Goal: Navigation & Orientation: Find specific page/section

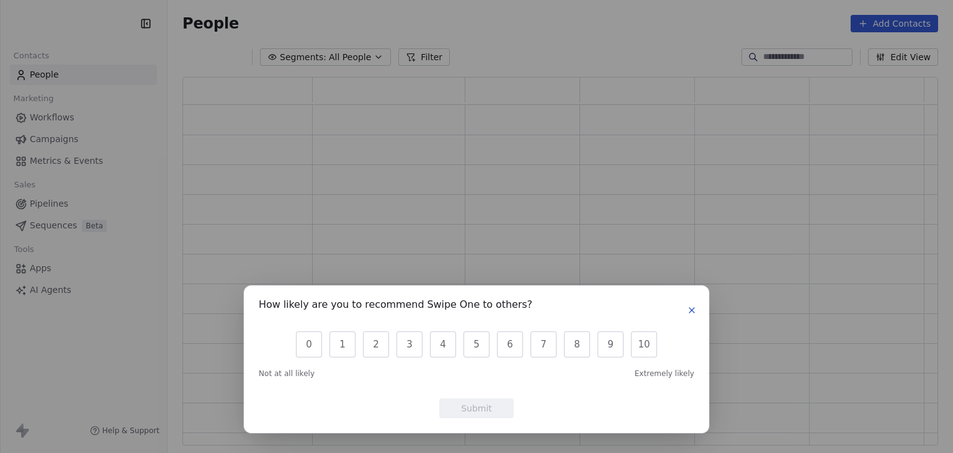
scroll to position [359, 746]
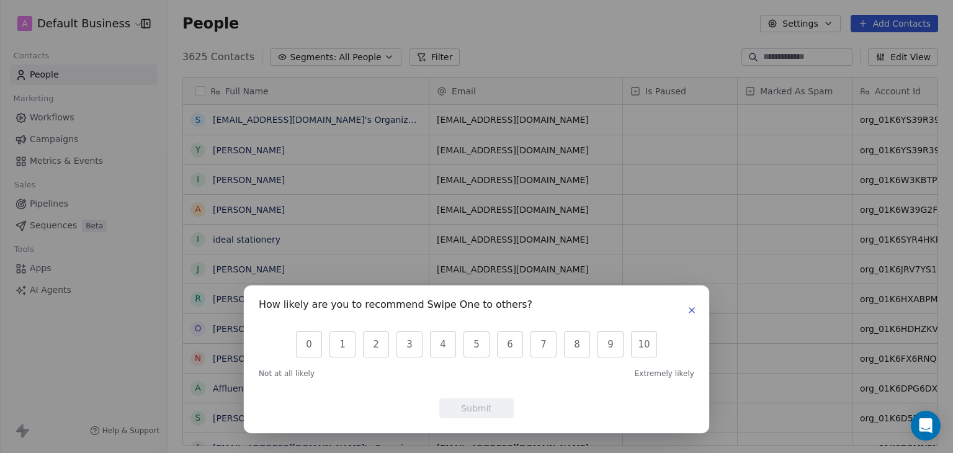
click at [691, 311] on icon "button" at bounding box center [691, 310] width 5 height 5
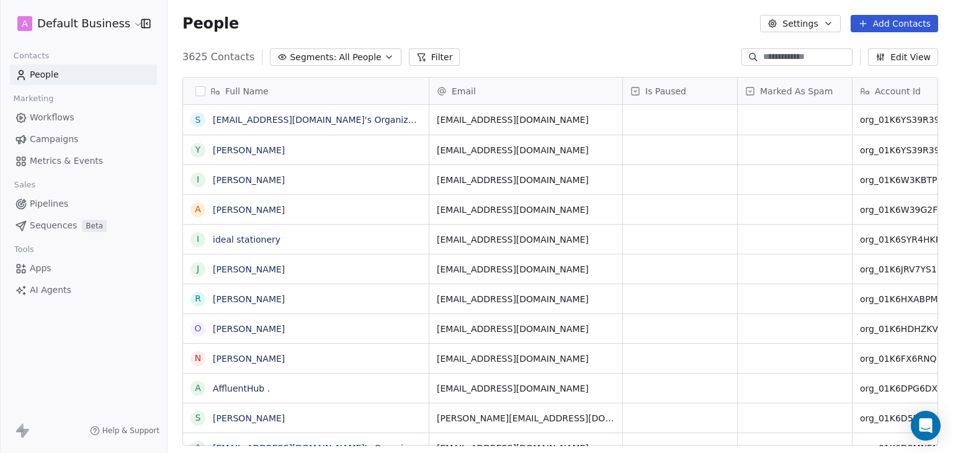
click at [65, 30] on html "A Default Business Contacts People Marketing Workflows Campaigns Metrics & Even…" at bounding box center [476, 226] width 953 height 453
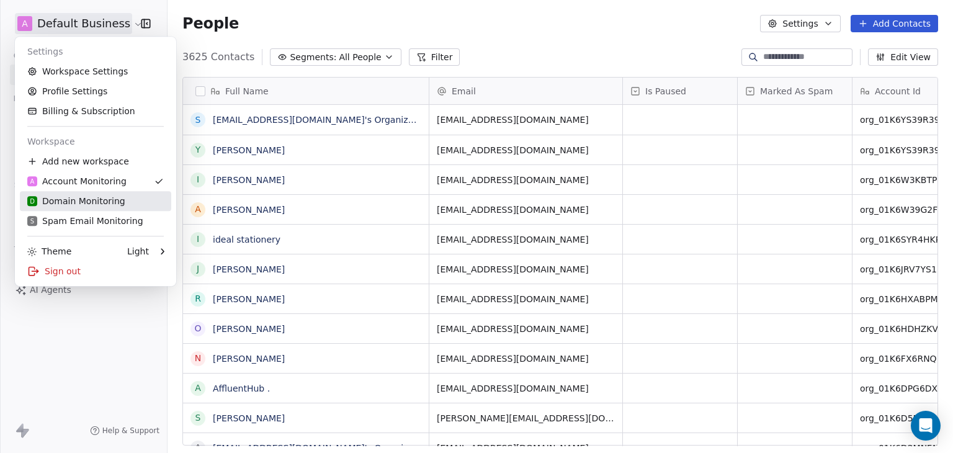
click at [77, 207] on div "D Domain Monitoring" at bounding box center [76, 201] width 98 height 12
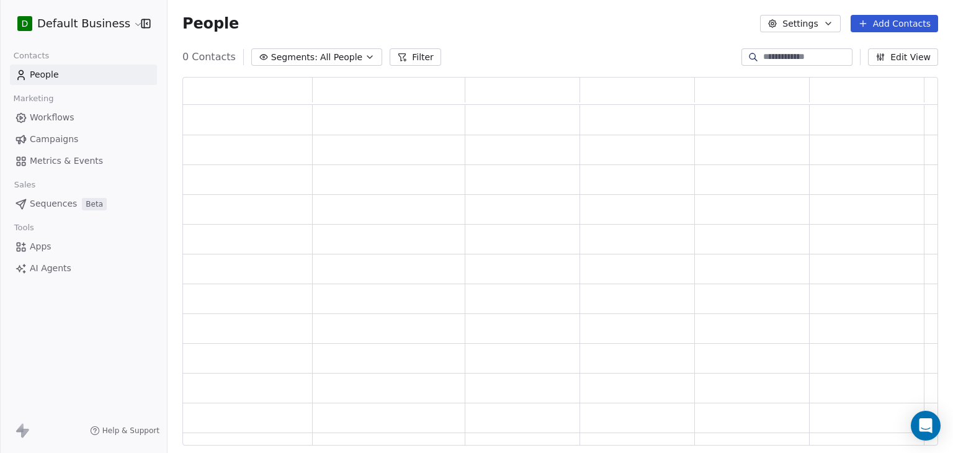
scroll to position [359, 746]
click at [772, 55] on input at bounding box center [806, 57] width 87 height 12
paste input "**********"
type input "**********"
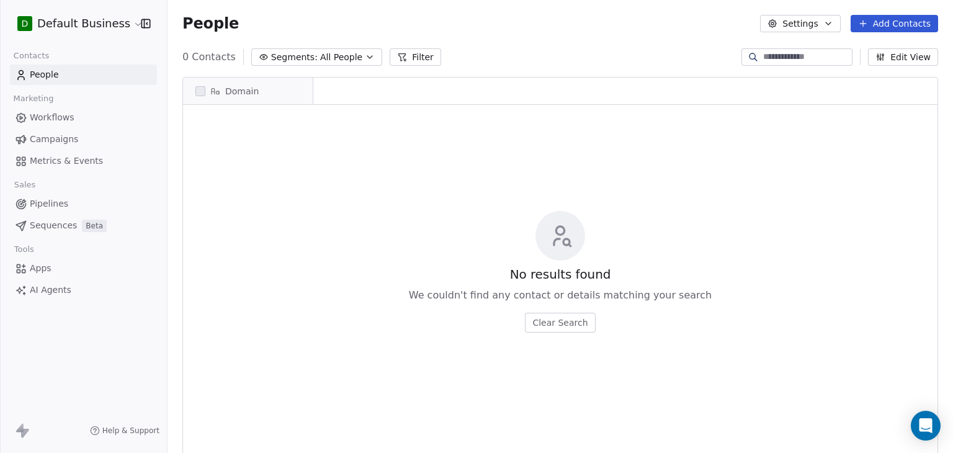
scroll to position [388, 776]
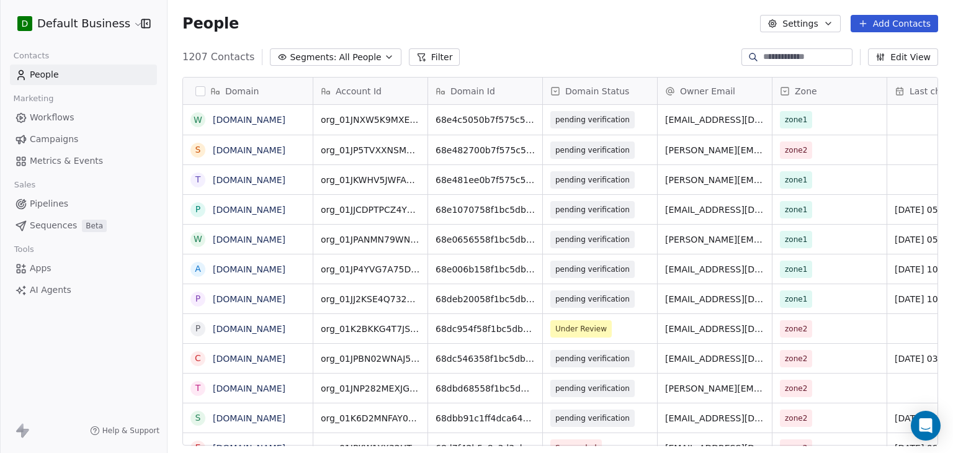
paste input "**********"
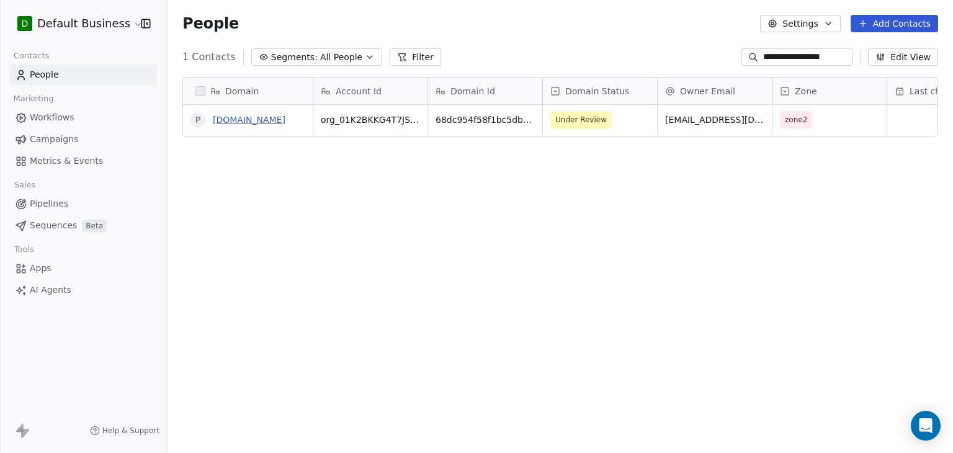
type input "**********"
click at [251, 120] on link "[DOMAIN_NAME]" at bounding box center [249, 120] width 73 height 10
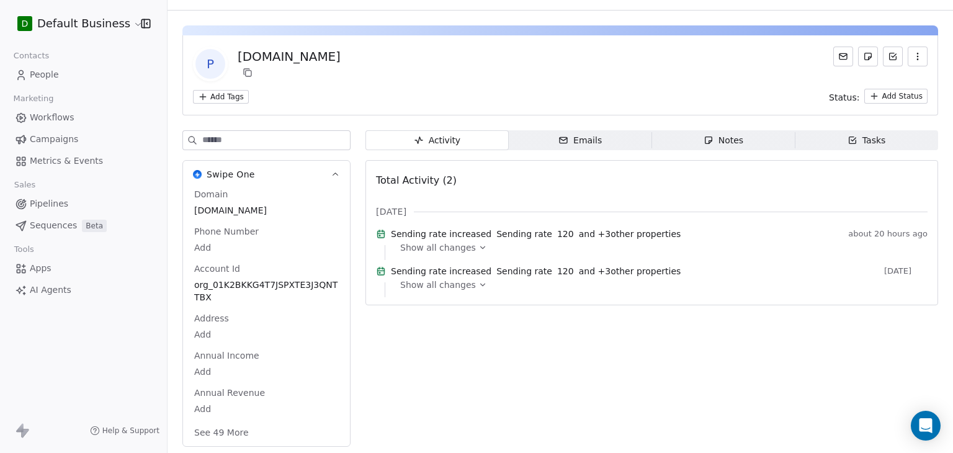
scroll to position [23, 0]
click at [243, 433] on button "See 49 More" at bounding box center [221, 432] width 69 height 22
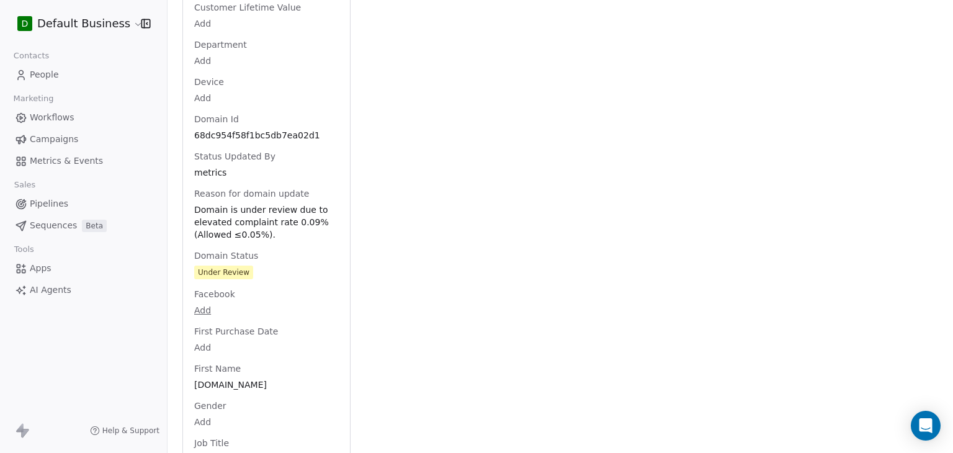
scroll to position [701, 0]
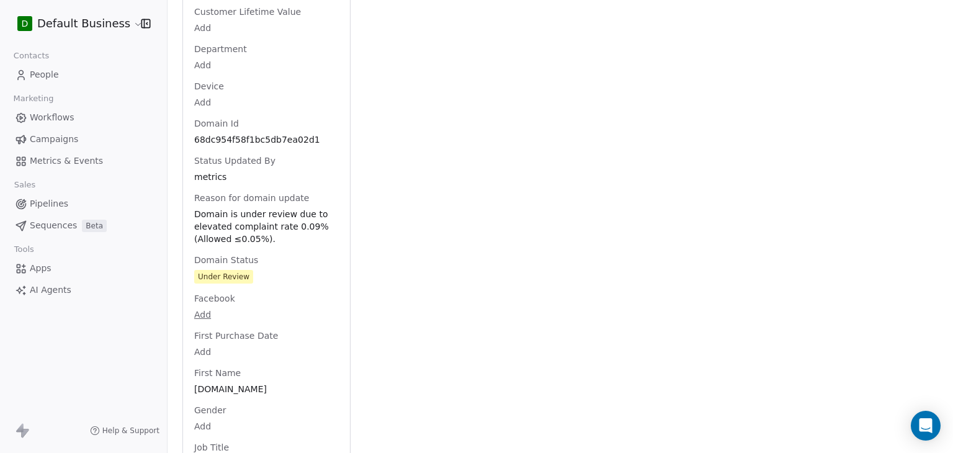
click at [268, 222] on span "Domain is under review due to elevated complaint rate 0.09% (Allowed ≤0.05%)." at bounding box center [266, 226] width 145 height 37
click at [268, 222] on span "Domain is under review due to elevated complaint rate 0.09% (Allowed ≤0.05%)." at bounding box center [266, 226] width 143 height 37
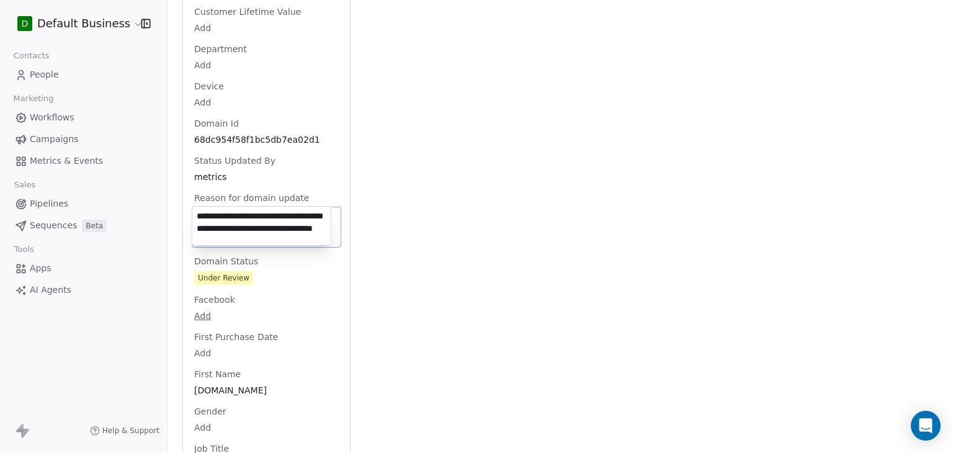
scroll to position [0, 0]
drag, startPoint x: 275, startPoint y: 234, endPoint x: 172, endPoint y: 202, distance: 107.9
click at [172, 202] on html "D Default Business Contacts People Marketing Workflows Campaigns Metrics & Even…" at bounding box center [476, 226] width 953 height 453
click at [462, 293] on html "D Default Business Contacts People Marketing Workflows Campaigns Metrics & Even…" at bounding box center [476, 226] width 953 height 453
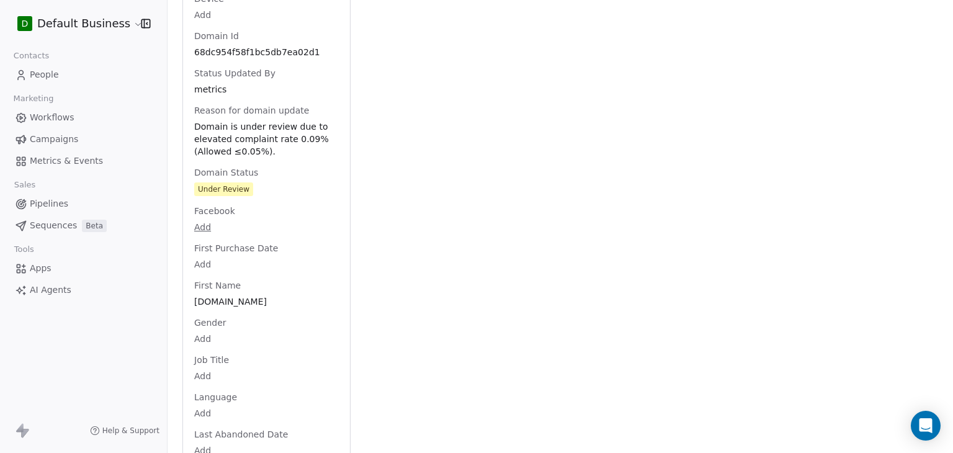
scroll to position [807, 0]
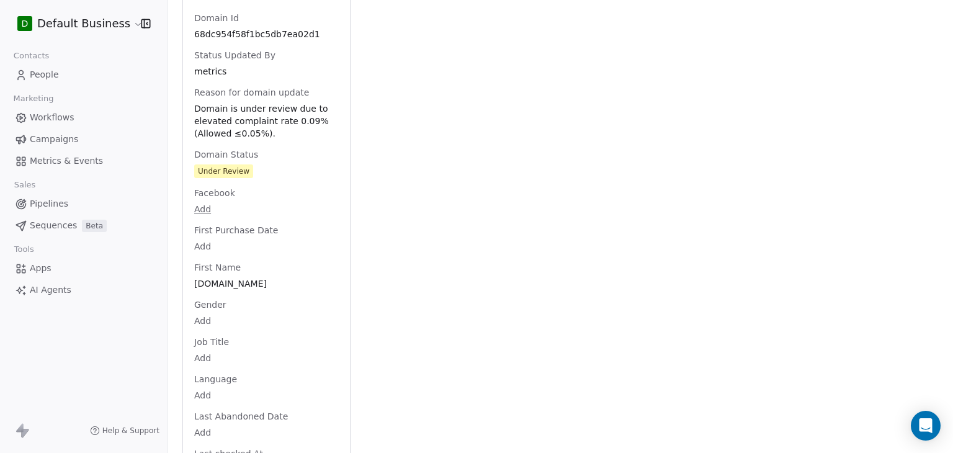
click at [76, 31] on html "D Default Business Contacts People Marketing Workflows Campaigns Metrics & Even…" at bounding box center [476, 226] width 953 height 453
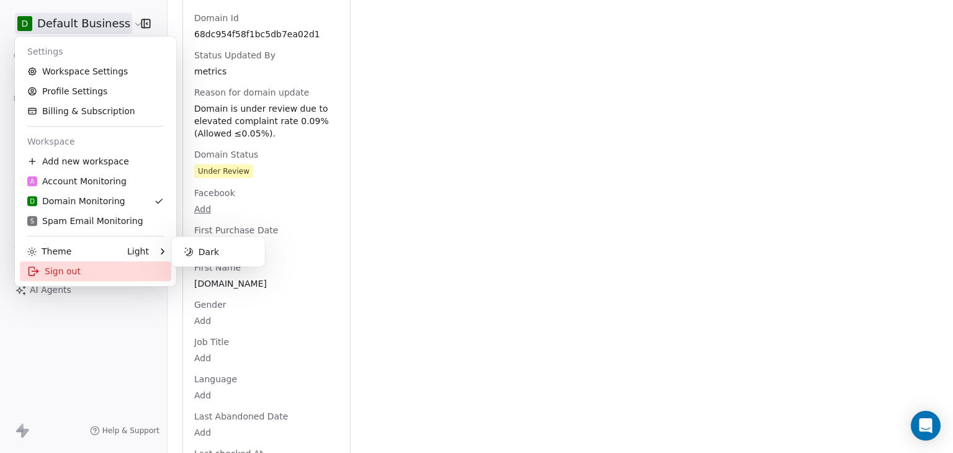
click at [58, 275] on div "Sign out" at bounding box center [95, 271] width 151 height 20
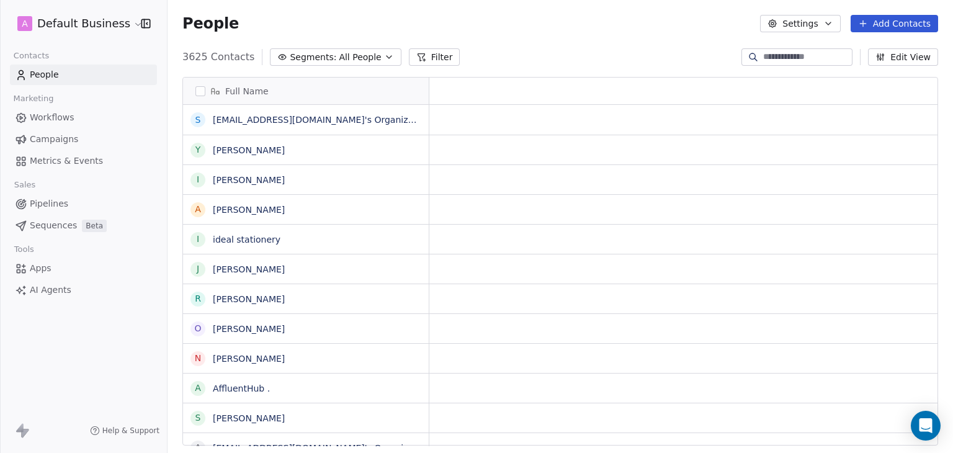
scroll to position [10, 10]
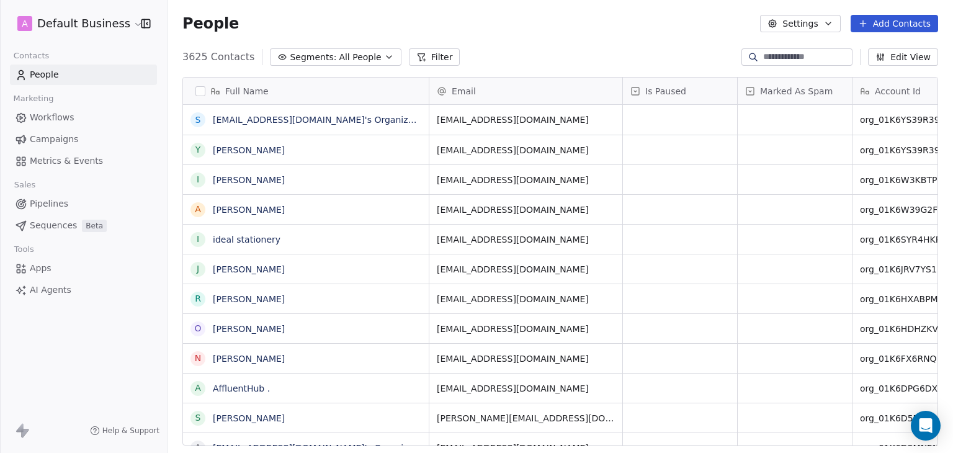
click at [117, 23] on html "A Default Business Contacts People Marketing Workflows Campaigns Metrics & Even…" at bounding box center [476, 226] width 953 height 453
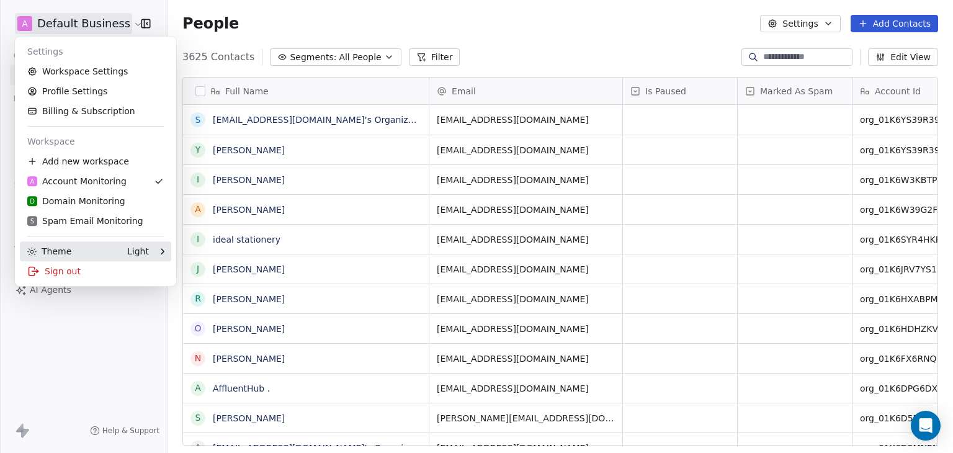
click at [63, 262] on div "Sign out" at bounding box center [95, 271] width 151 height 20
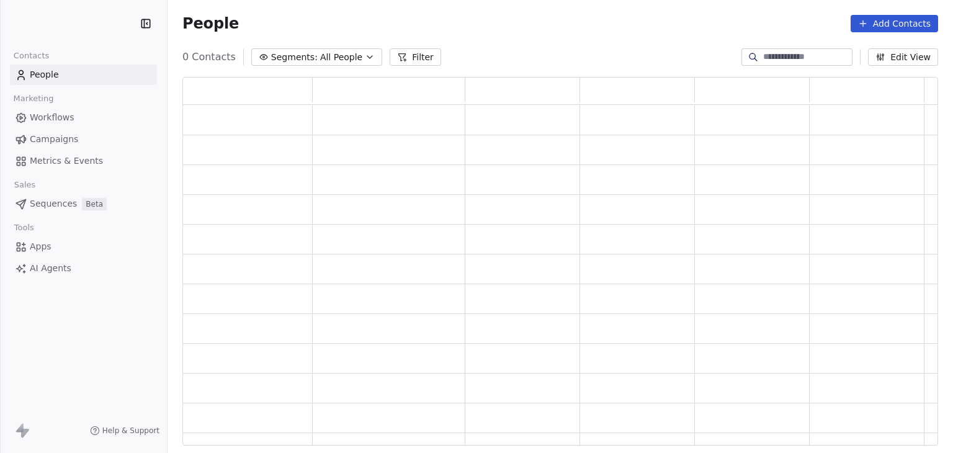
scroll to position [359, 746]
